Goal: Register for event/course

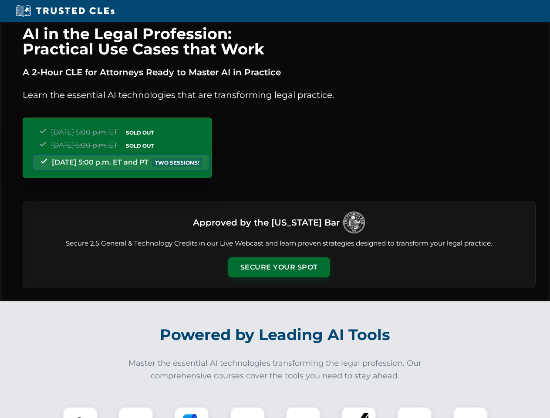
click at [279, 267] on button "Secure Your Spot" at bounding box center [279, 267] width 102 height 20
click at [80, 412] on img at bounding box center [79, 423] width 25 height 25
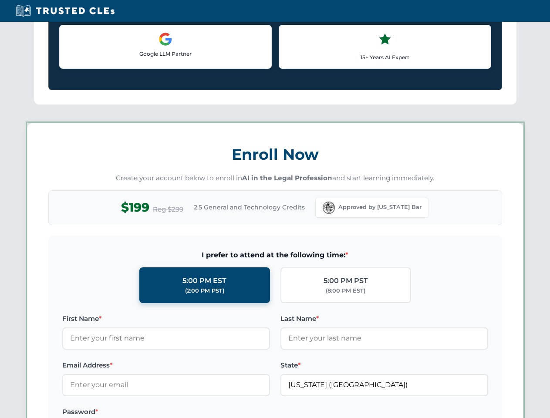
click at [192, 412] on label "Password *" at bounding box center [166, 412] width 208 height 10
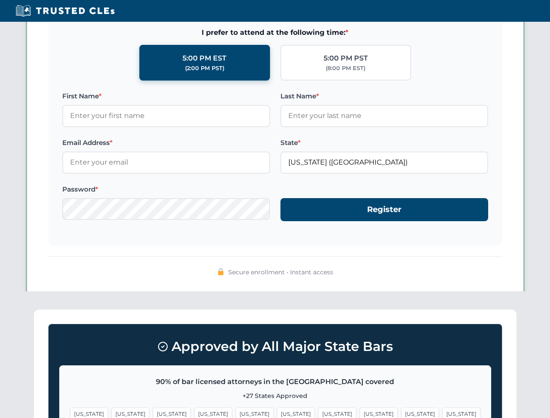
click at [401, 412] on span "[US_STATE]" at bounding box center [420, 413] width 38 height 13
